Goal: Use online tool/utility: Utilize a website feature to perform a specific function

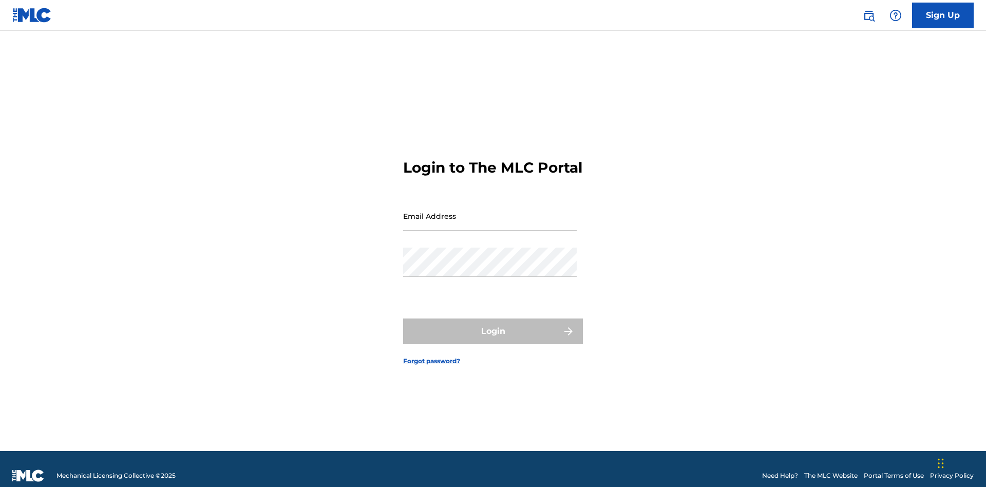
scroll to position [13, 0]
click at [490, 211] on input "Email Address" at bounding box center [490, 215] width 174 height 29
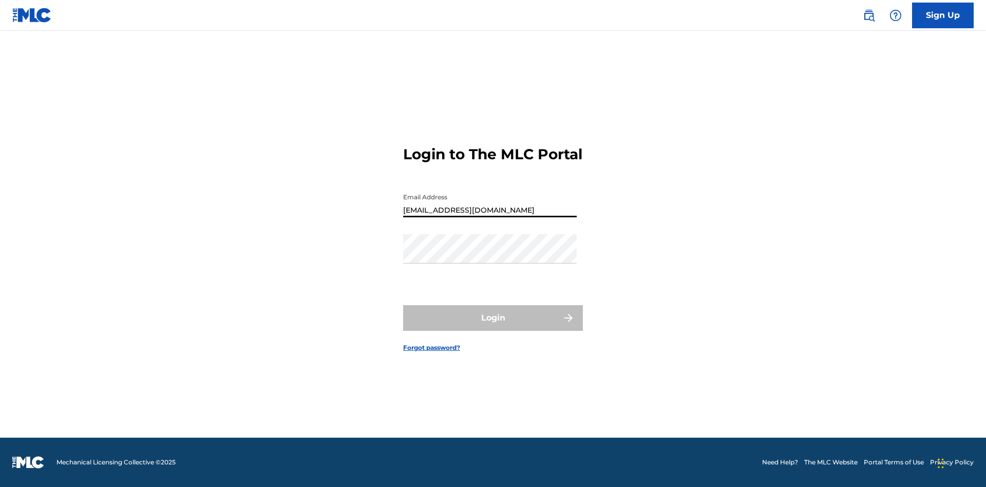
type input "[EMAIL_ADDRESS][DOMAIN_NAME]"
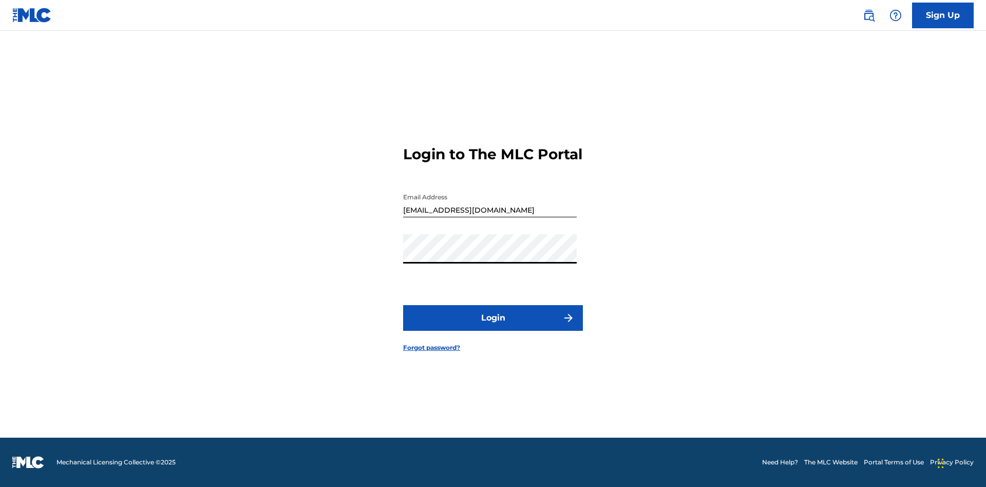
click at [493, 327] on button "Login" at bounding box center [493, 318] width 180 height 26
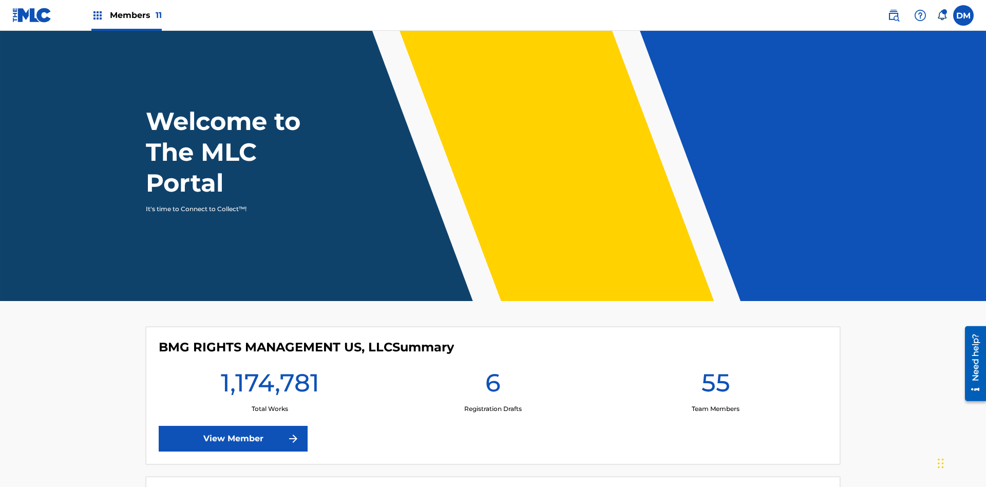
scroll to position [44, 0]
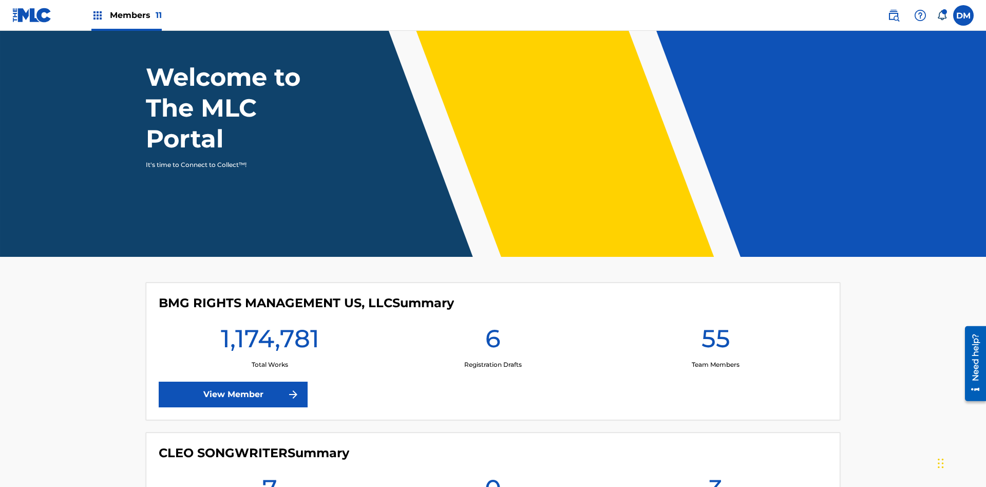
click at [126, 15] on span "Members 11" at bounding box center [136, 15] width 52 height 12
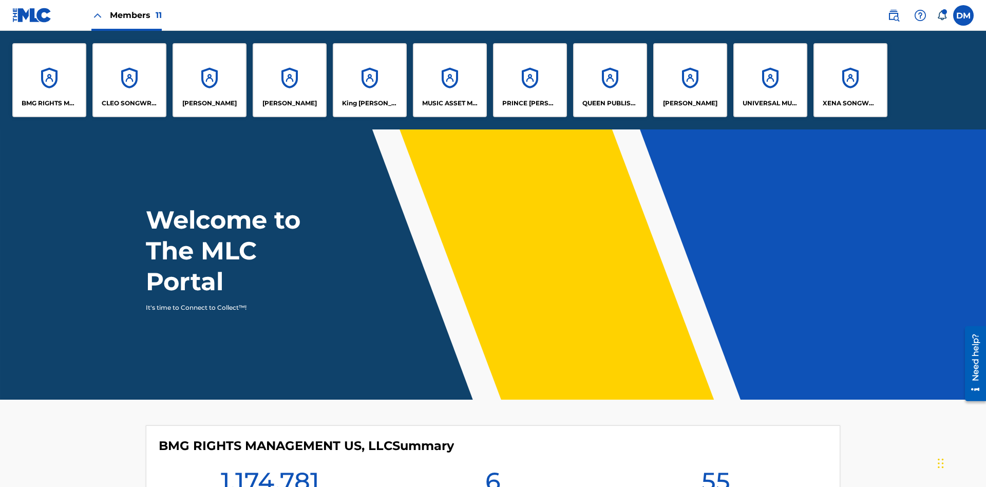
click at [369, 103] on p "King [PERSON_NAME]" at bounding box center [370, 103] width 56 height 9
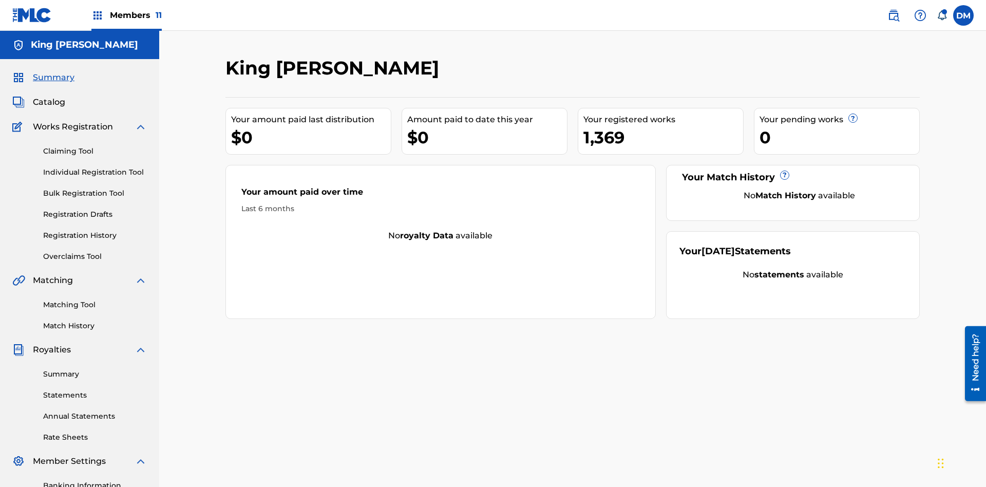
click at [95, 188] on link "Bulk Registration Tool" at bounding box center [95, 193] width 104 height 11
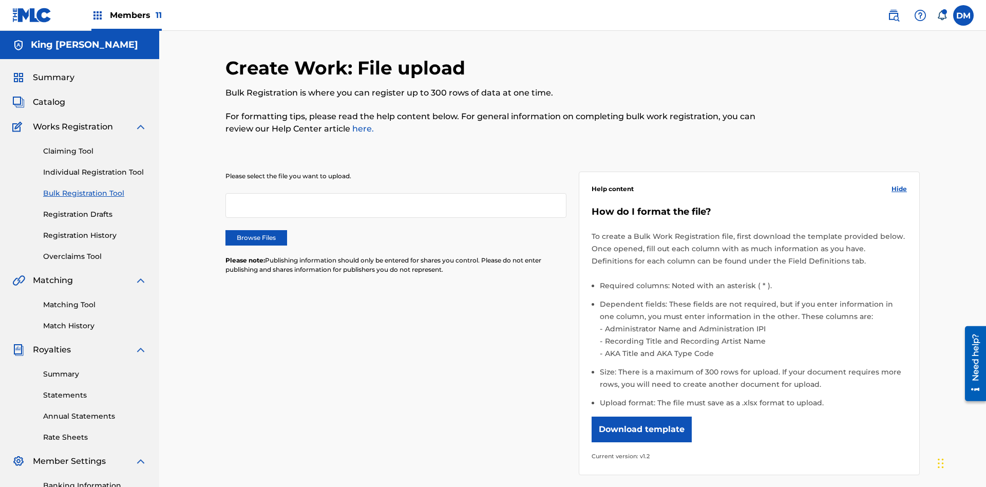
scroll to position [0, 225]
